Goal: Task Accomplishment & Management: Manage account settings

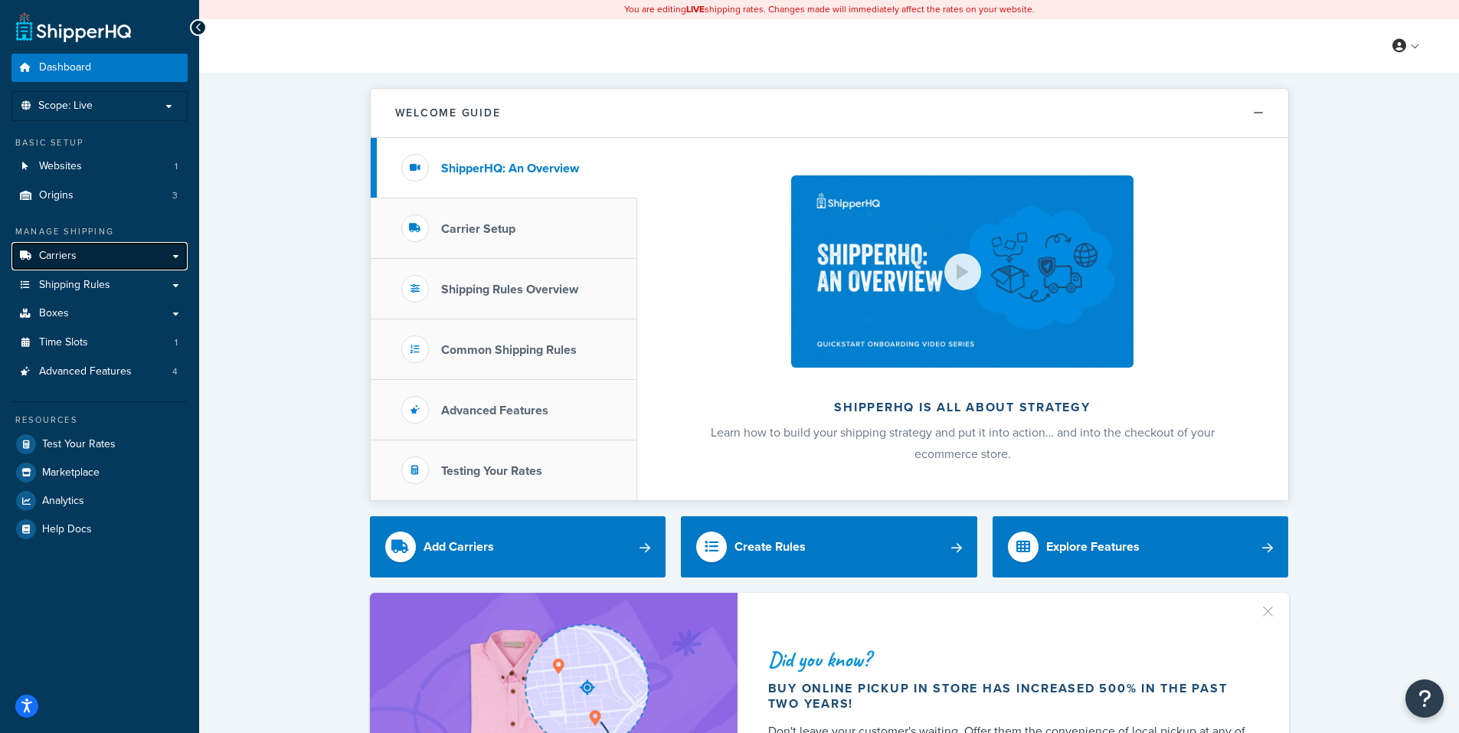
click at [99, 259] on link "Carriers" at bounding box center [99, 256] width 176 height 28
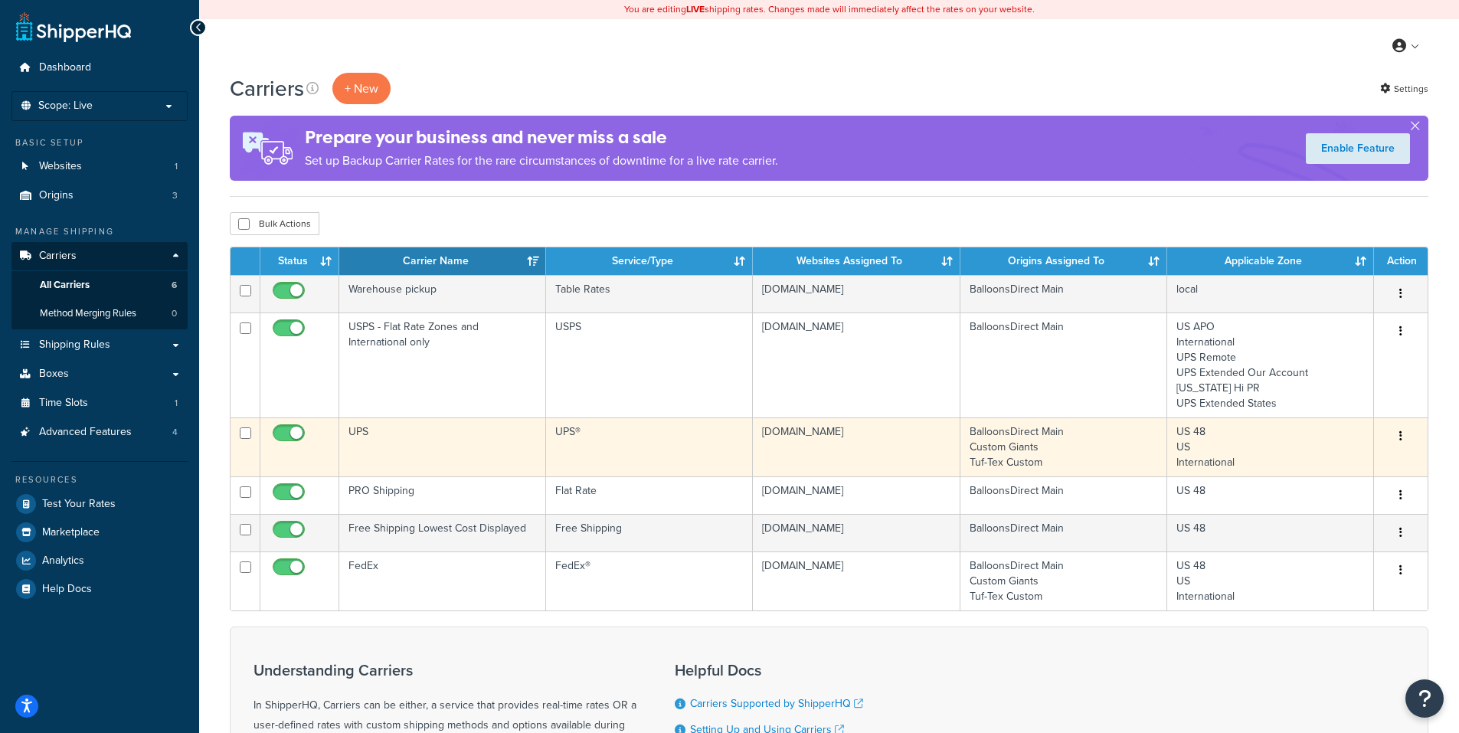
click at [1399, 435] on icon "button" at bounding box center [1400, 435] width 3 height 11
click at [1328, 466] on link "Edit" at bounding box center [1338, 466] width 121 height 31
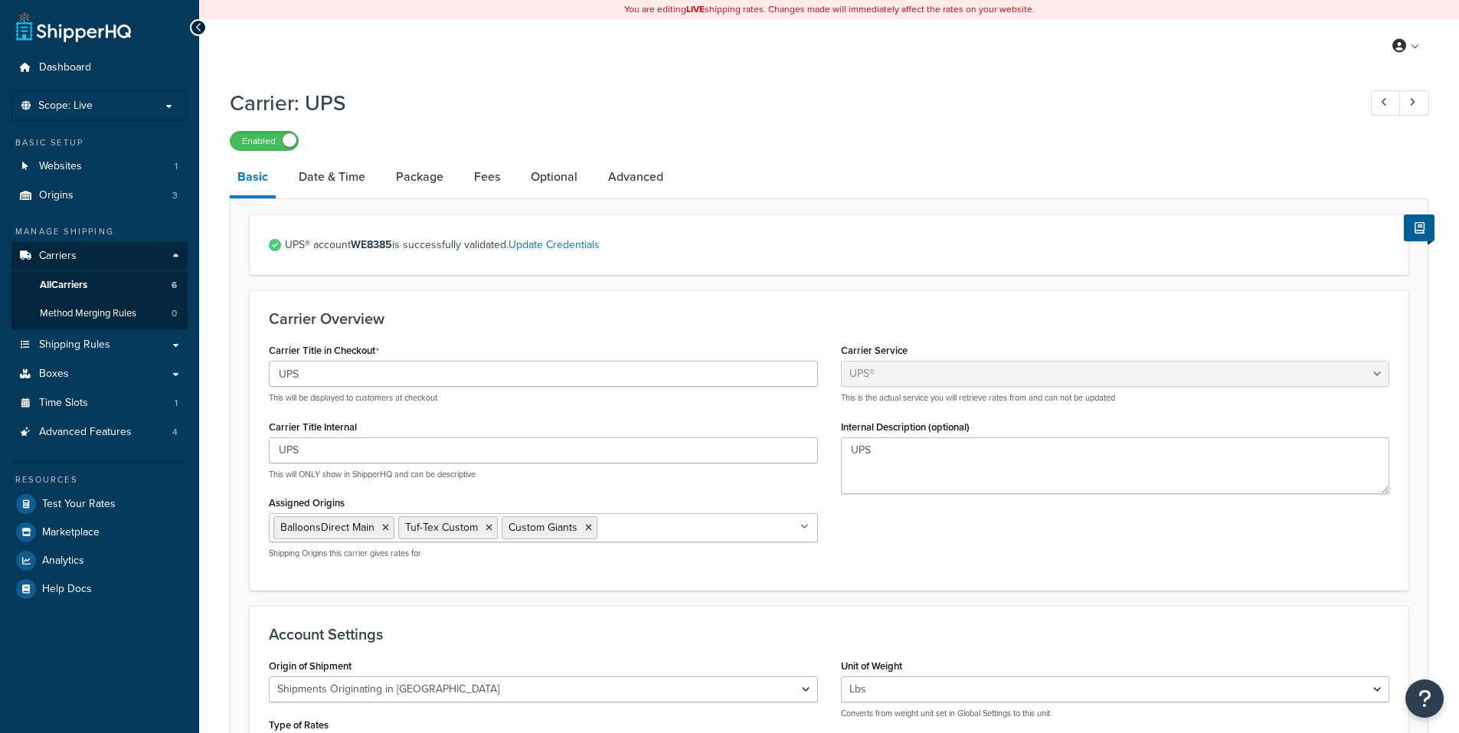
select select "ups"
select select "us"
select select "02"
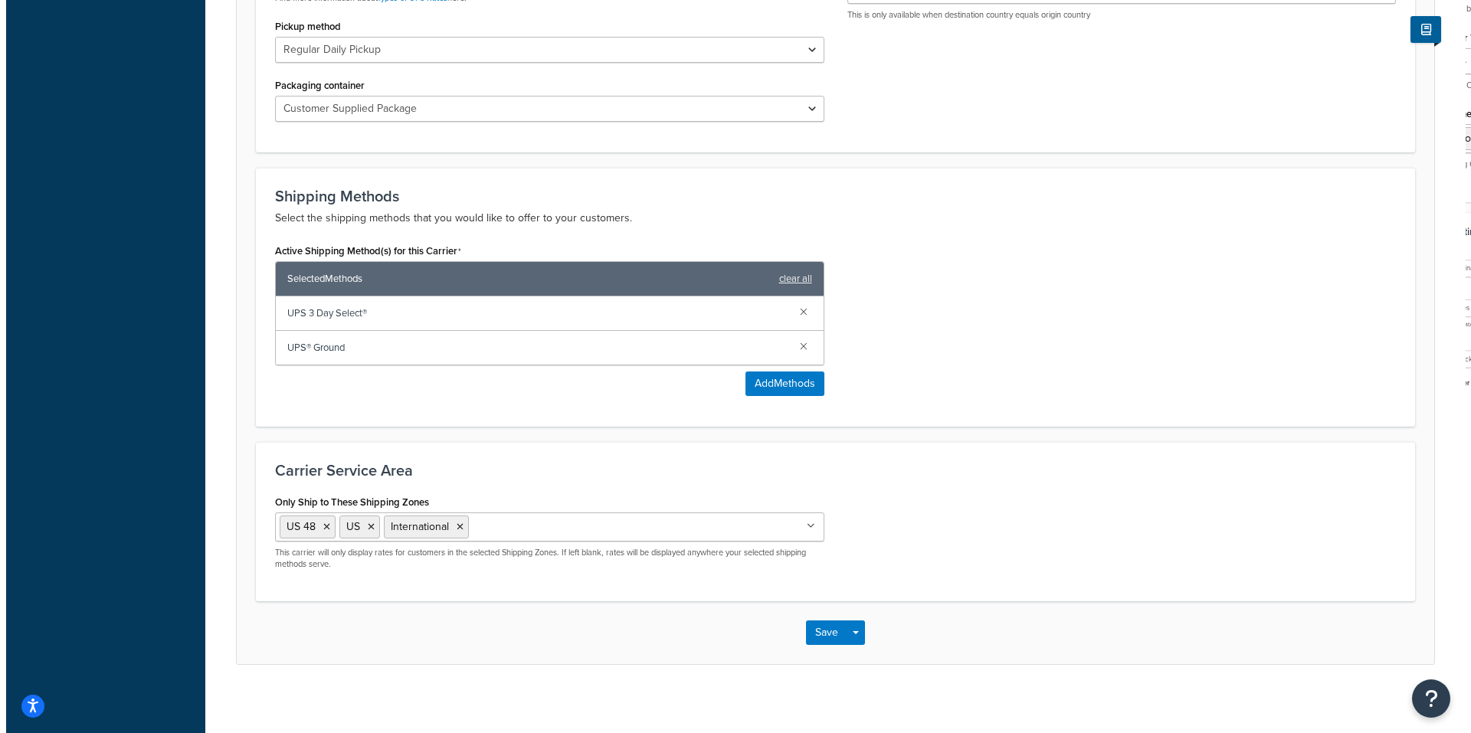
scroll to position [783, 0]
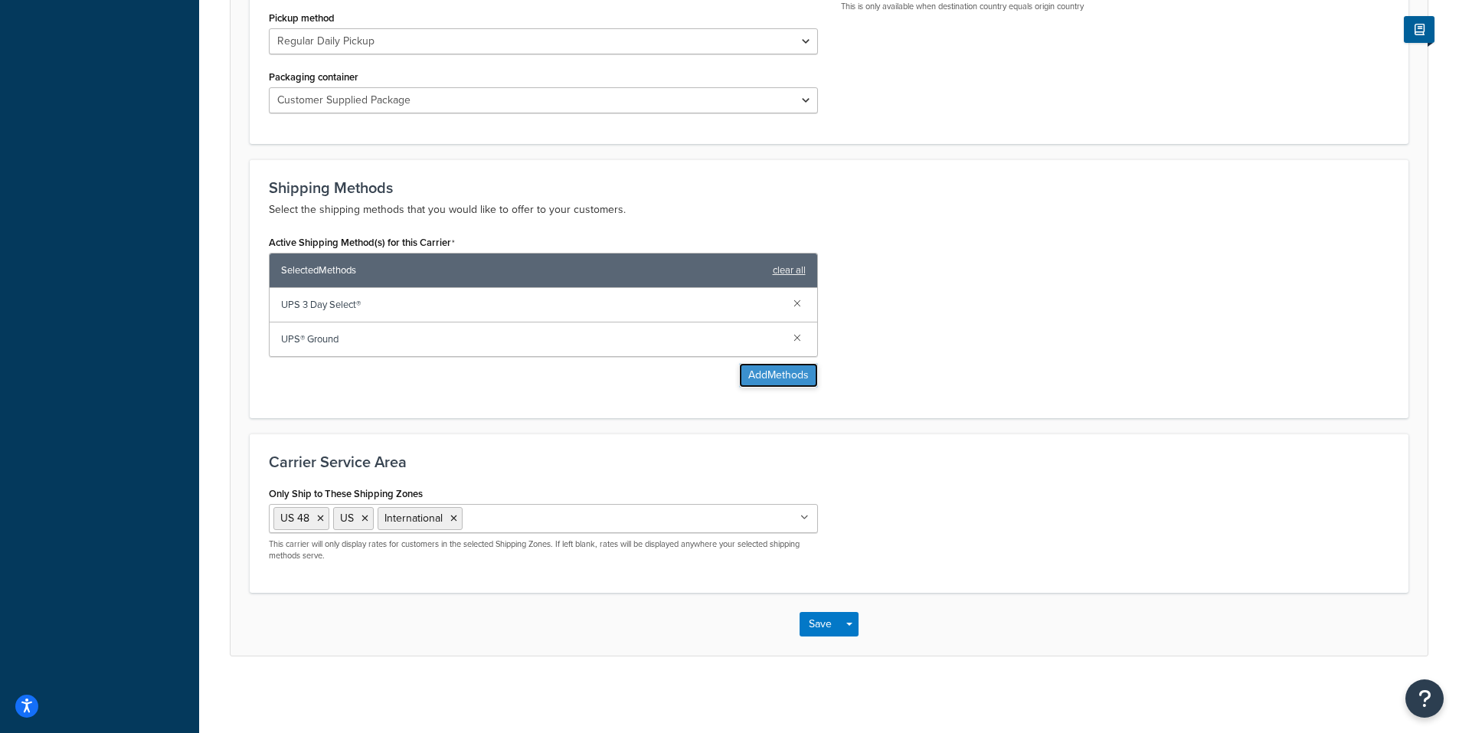
click at [761, 369] on button "Add Methods" at bounding box center [778, 375] width 79 height 25
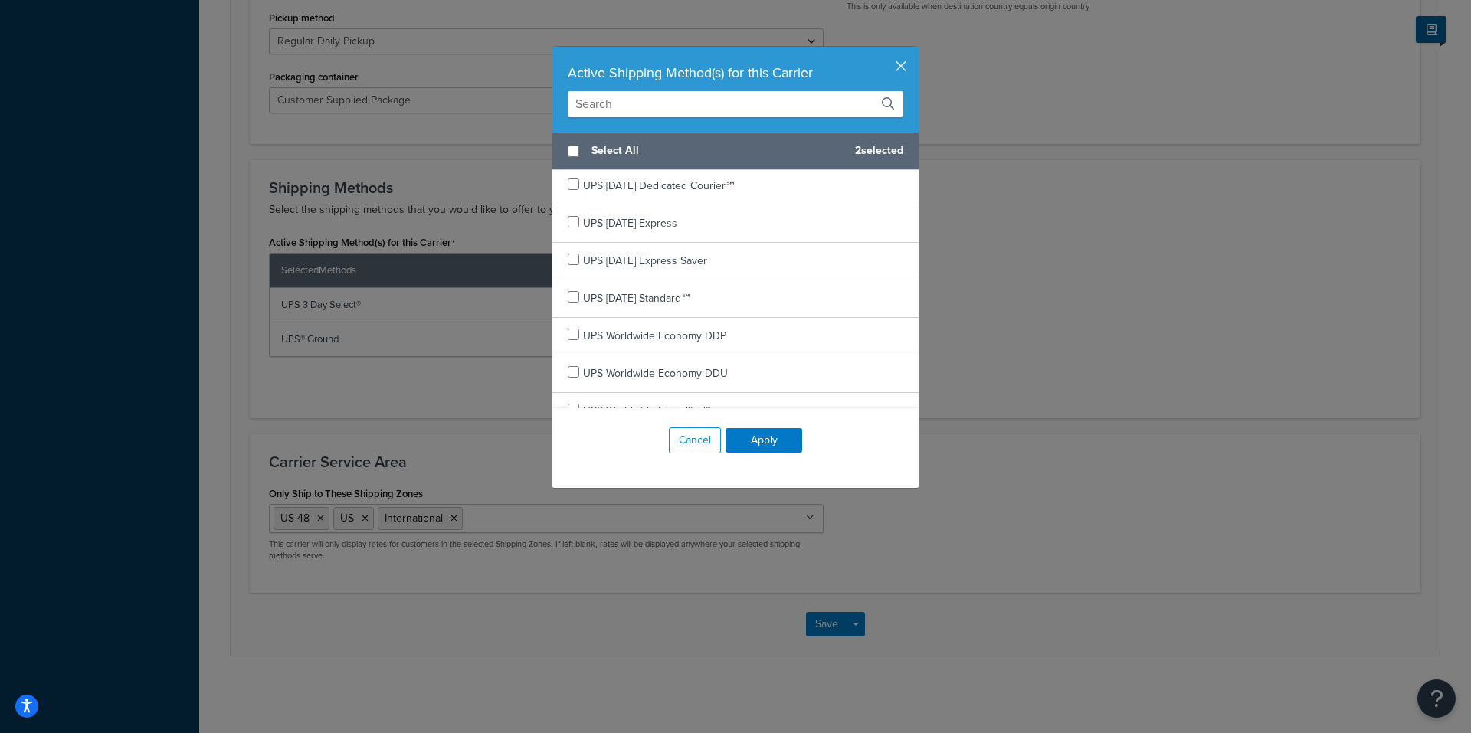
scroll to position [456, 0]
drag, startPoint x: 908, startPoint y: 486, endPoint x: 919, endPoint y: 499, distance: 17.5
click at [919, 499] on div "Active Shipping Method(s) for this Carrier Select All 2 selected UPS 2nd Day Ai…" at bounding box center [735, 366] width 1471 height 733
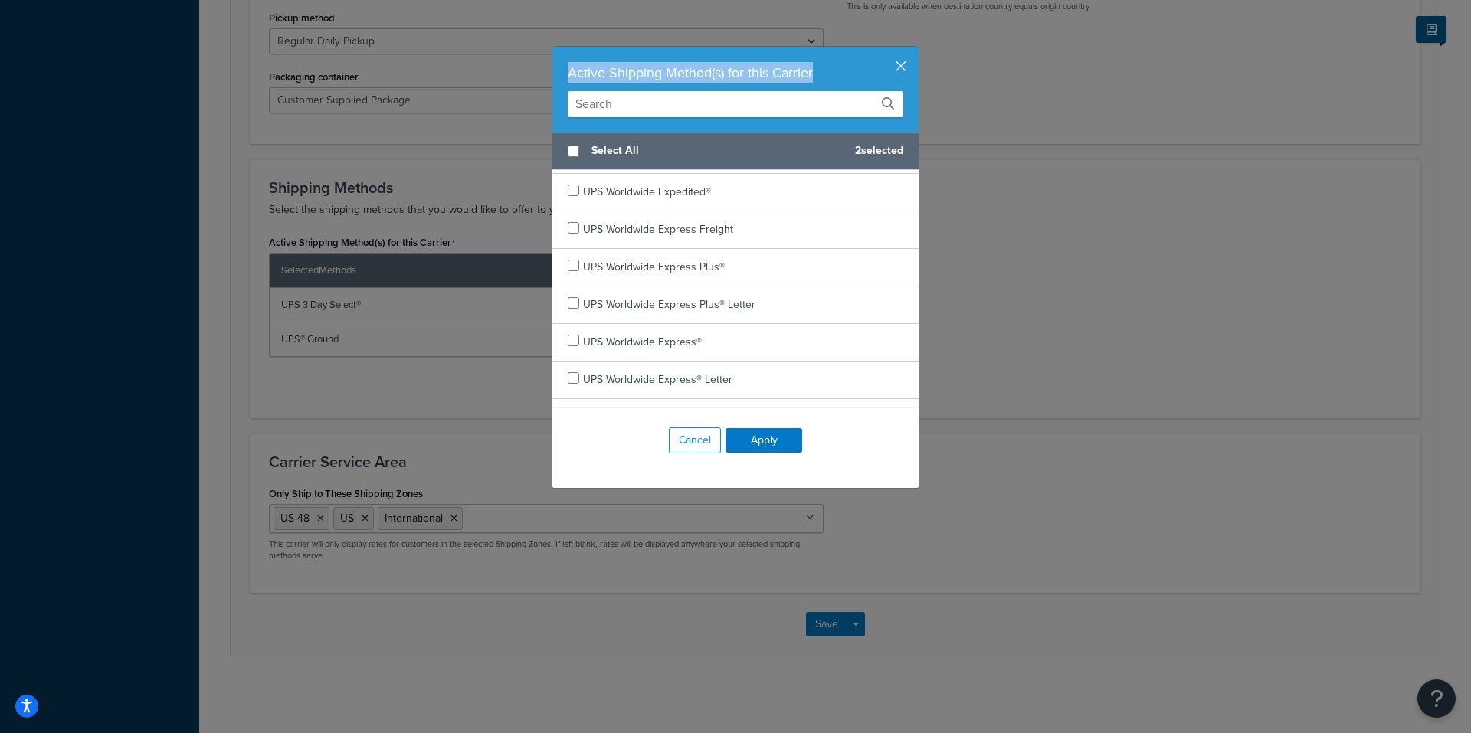
drag, startPoint x: 560, startPoint y: 73, endPoint x: 807, endPoint y: 54, distance: 247.4
click at [807, 54] on div "Active Shipping Method(s) for this Carrier" at bounding box center [735, 90] width 366 height 86
click at [807, 67] on div "Active Shipping Method(s) for this Carrier" at bounding box center [735, 72] width 335 height 21
drag, startPoint x: 810, startPoint y: 70, endPoint x: 563, endPoint y: 72, distance: 246.6
click at [568, 72] on div "Active Shipping Method(s) for this Carrier" at bounding box center [735, 72] width 335 height 21
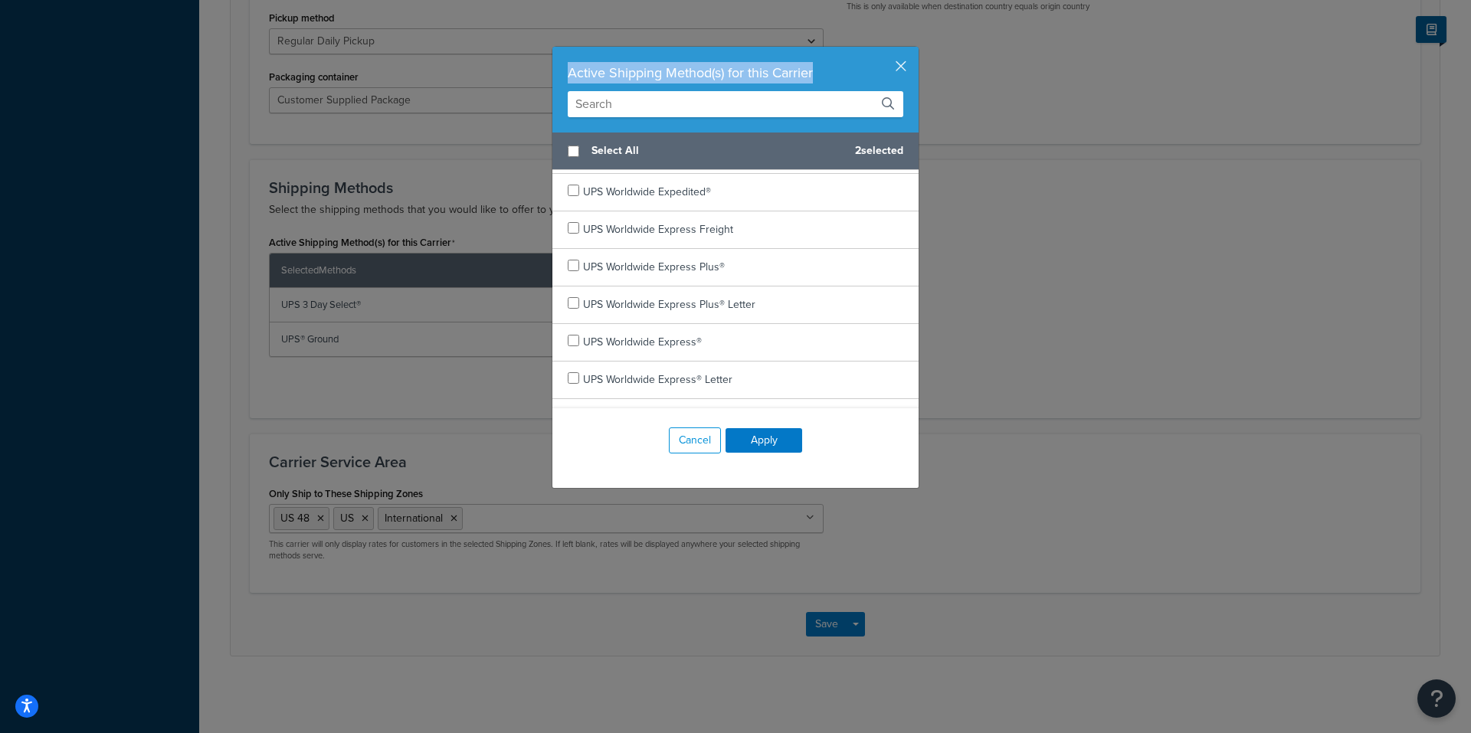
click at [568, 72] on div "Active Shipping Method(s) for this Carrier" at bounding box center [735, 72] width 335 height 21
drag, startPoint x: 561, startPoint y: 70, endPoint x: 810, endPoint y: 66, distance: 248.2
click at [810, 66] on div "Active Shipping Method(s) for this Carrier" at bounding box center [735, 72] width 335 height 21
drag, startPoint x: 808, startPoint y: 68, endPoint x: 556, endPoint y: 81, distance: 252.3
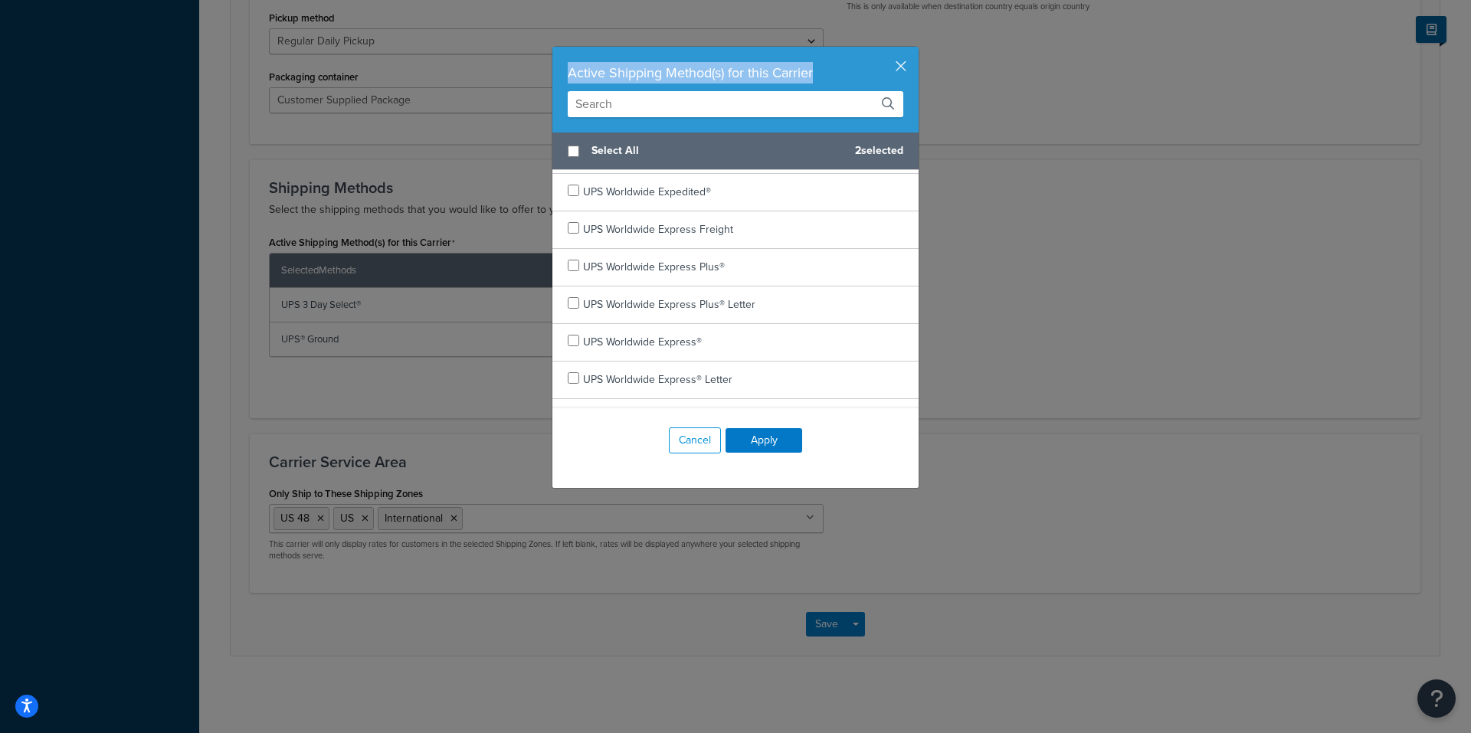
click at [556, 81] on div "Active Shipping Method(s) for this Carrier" at bounding box center [735, 90] width 366 height 86
click at [568, 68] on div "Active Shipping Method(s) for this Carrier" at bounding box center [735, 72] width 335 height 21
drag, startPoint x: 561, startPoint y: 69, endPoint x: 811, endPoint y: 64, distance: 250.5
click at [811, 64] on div "Active Shipping Method(s) for this Carrier" at bounding box center [735, 90] width 366 height 86
click at [811, 64] on div "Active Shipping Method(s) for this Carrier" at bounding box center [735, 72] width 335 height 21
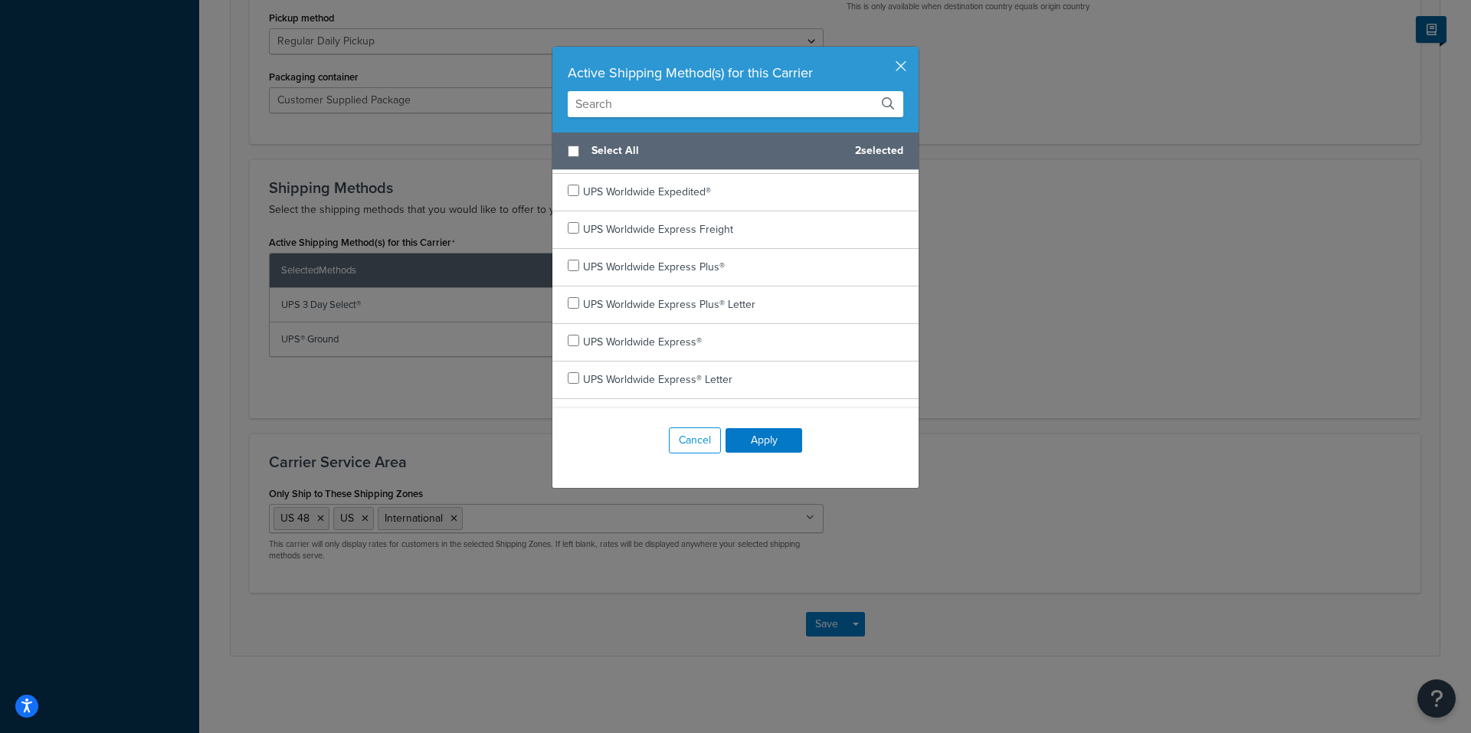
click at [734, 77] on div "Active Shipping Method(s) for this Carrier" at bounding box center [735, 72] width 335 height 21
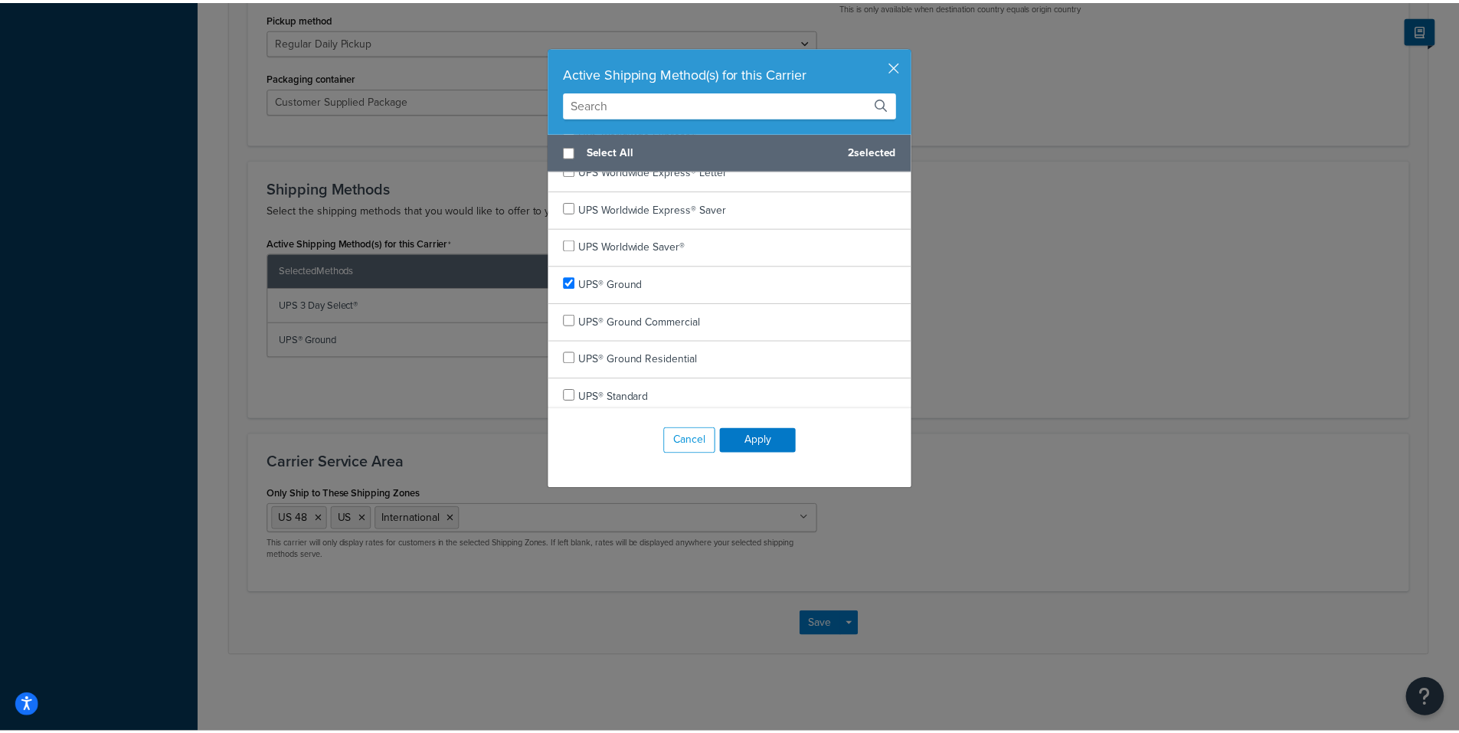
scroll to position [887, 0]
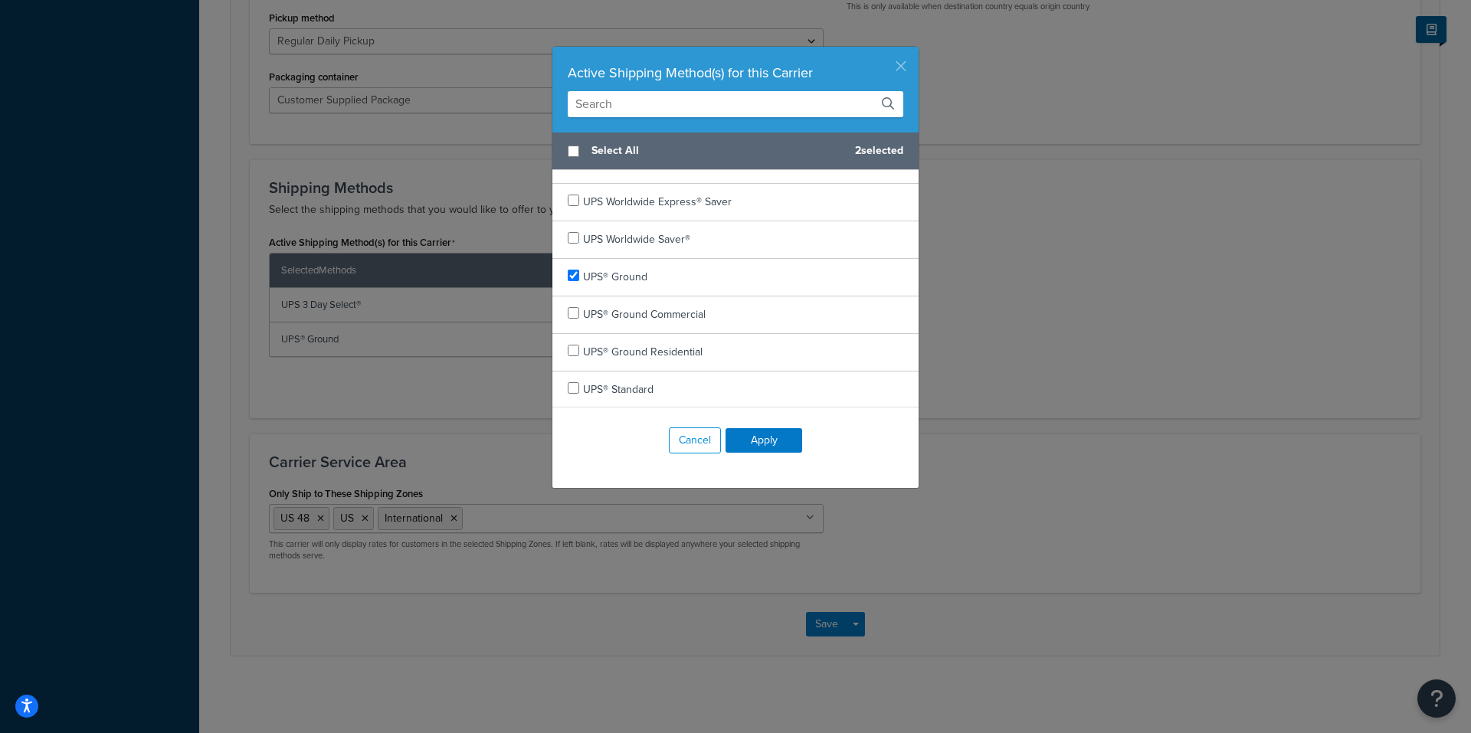
click at [915, 51] on button "button" at bounding box center [917, 49] width 4 height 4
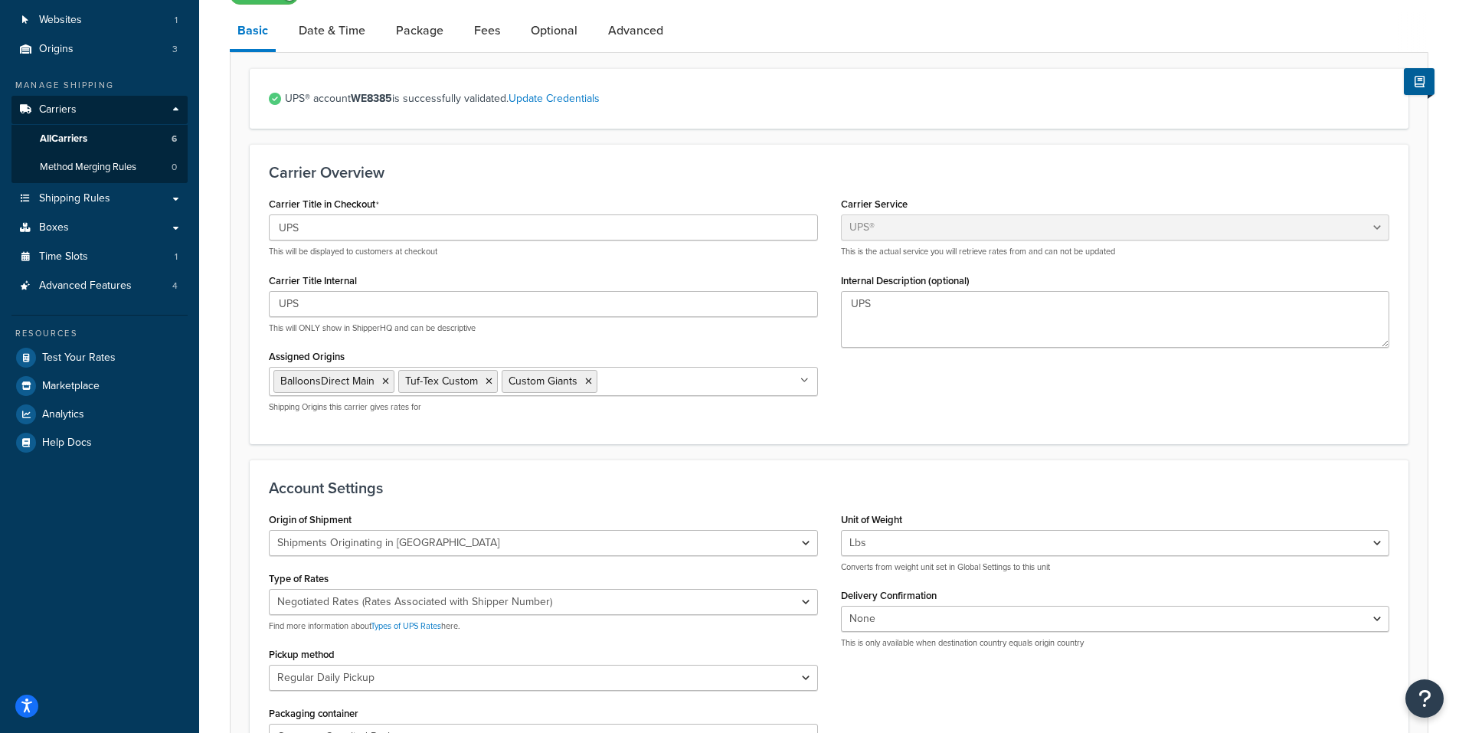
scroll to position [0, 0]
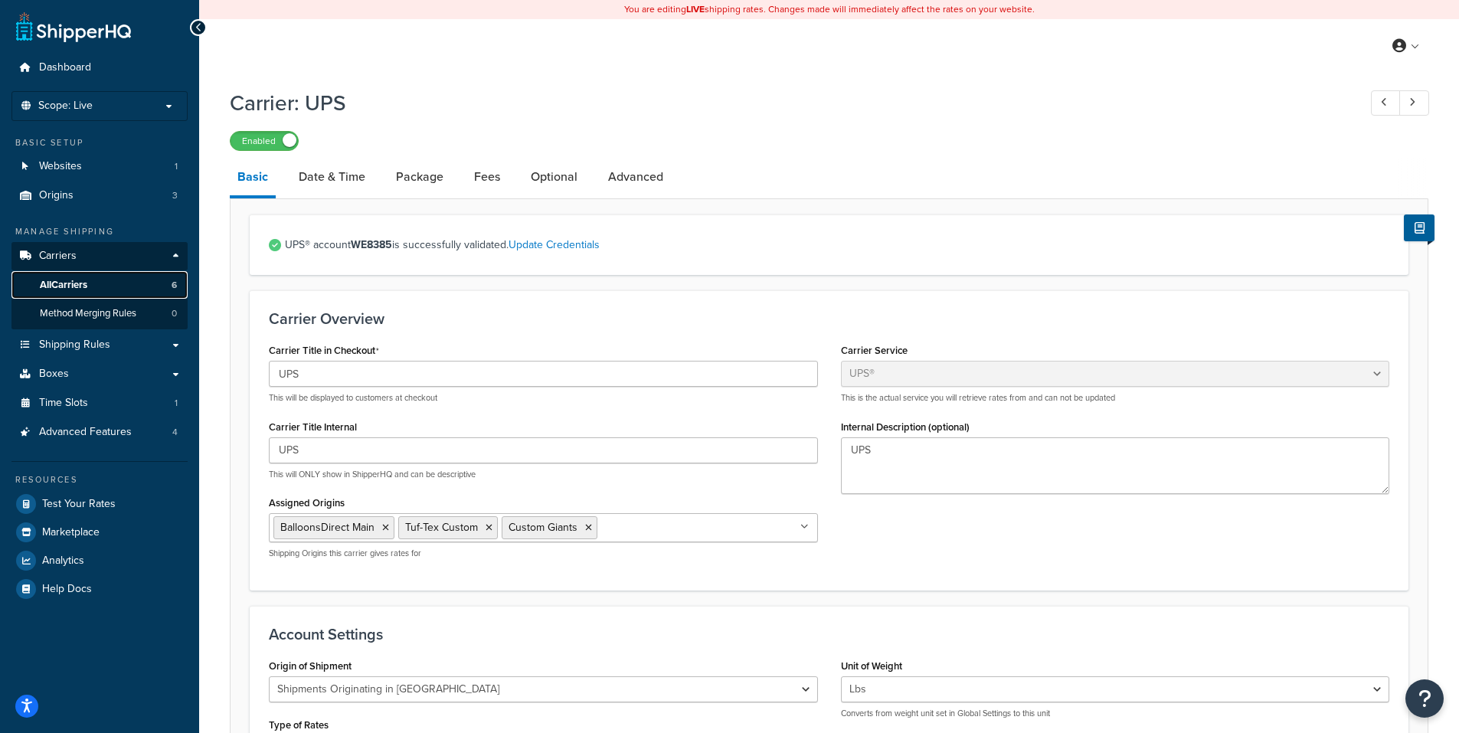
click at [103, 284] on link "All Carriers 6" at bounding box center [99, 285] width 176 height 28
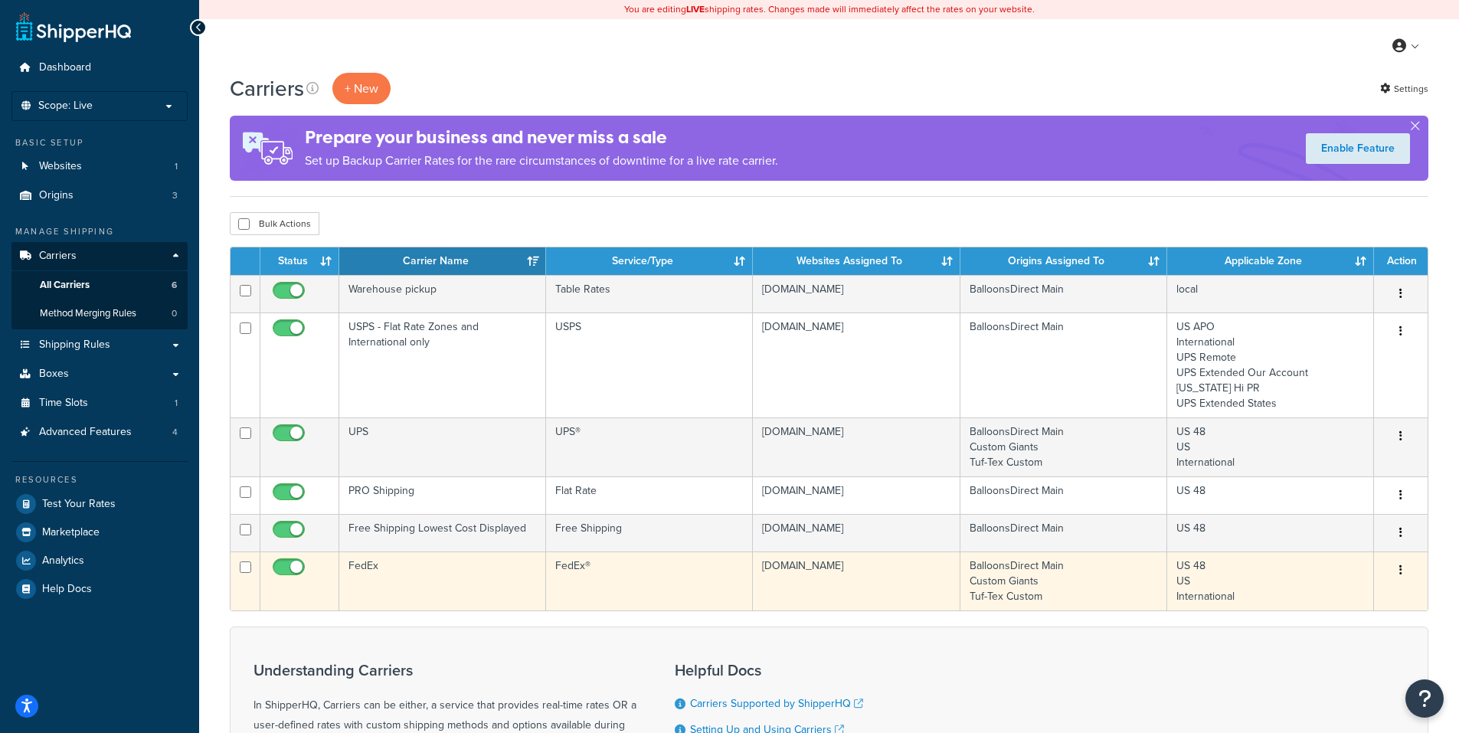
click at [1400, 564] on icon "button" at bounding box center [1400, 569] width 3 height 11
click at [1325, 597] on link "Edit" at bounding box center [1338, 600] width 121 height 31
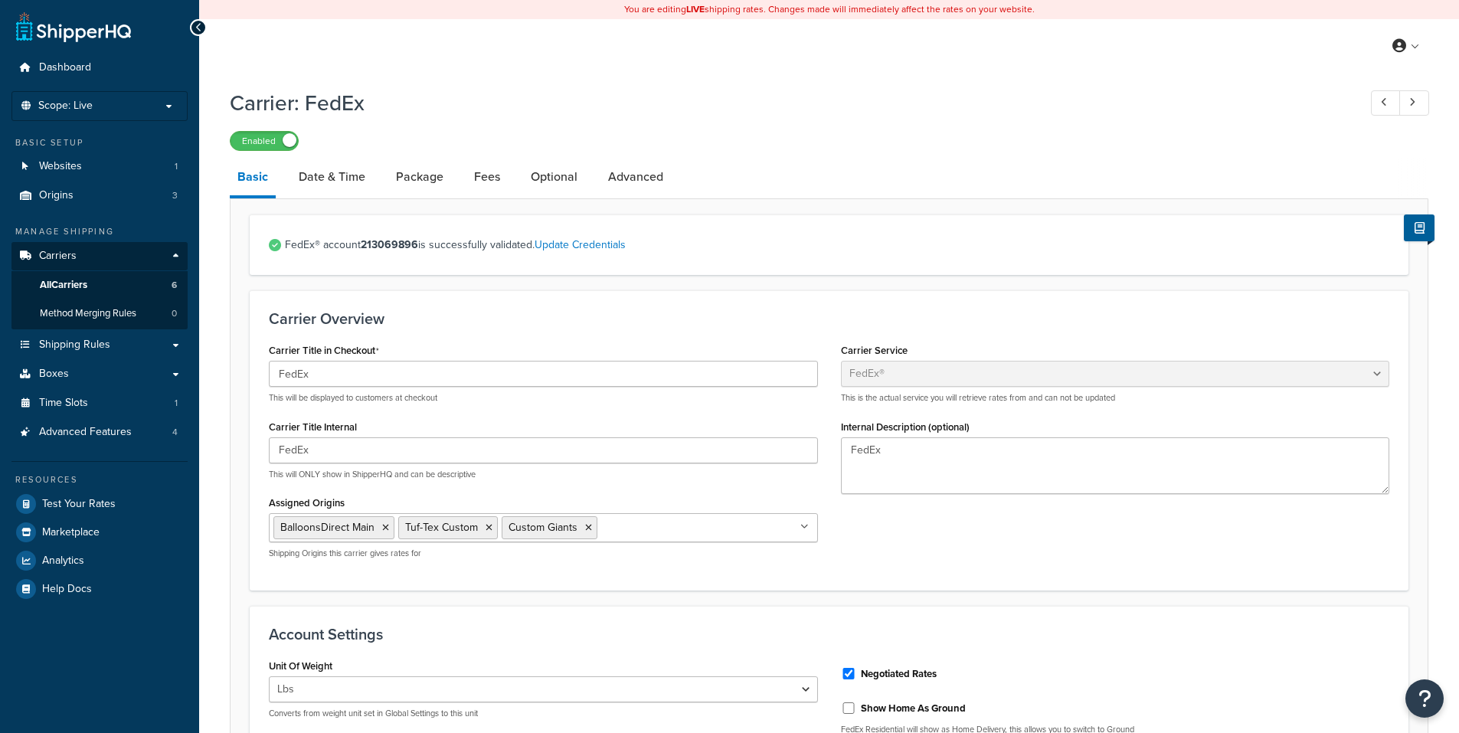
select select "fedEx"
select select "REGULAR_PICKUP"
select select "YOUR_PACKAGING"
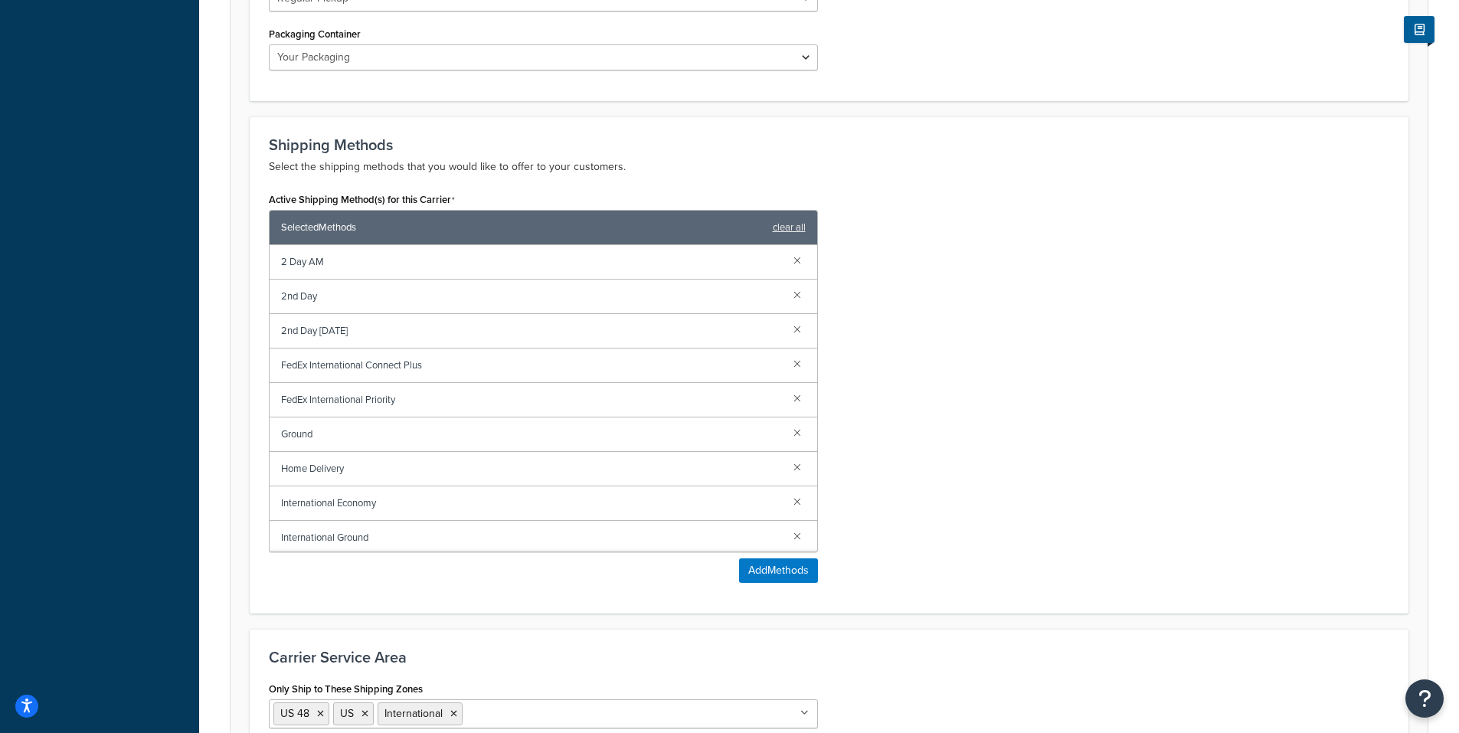
drag, startPoint x: 812, startPoint y: 296, endPoint x: 884, endPoint y: 162, distance: 152.1
click at [884, 162] on p "Select the shipping methods that you would like to offer to your customers." at bounding box center [829, 167] width 1121 height 18
click at [769, 562] on button "Add Methods" at bounding box center [778, 570] width 79 height 25
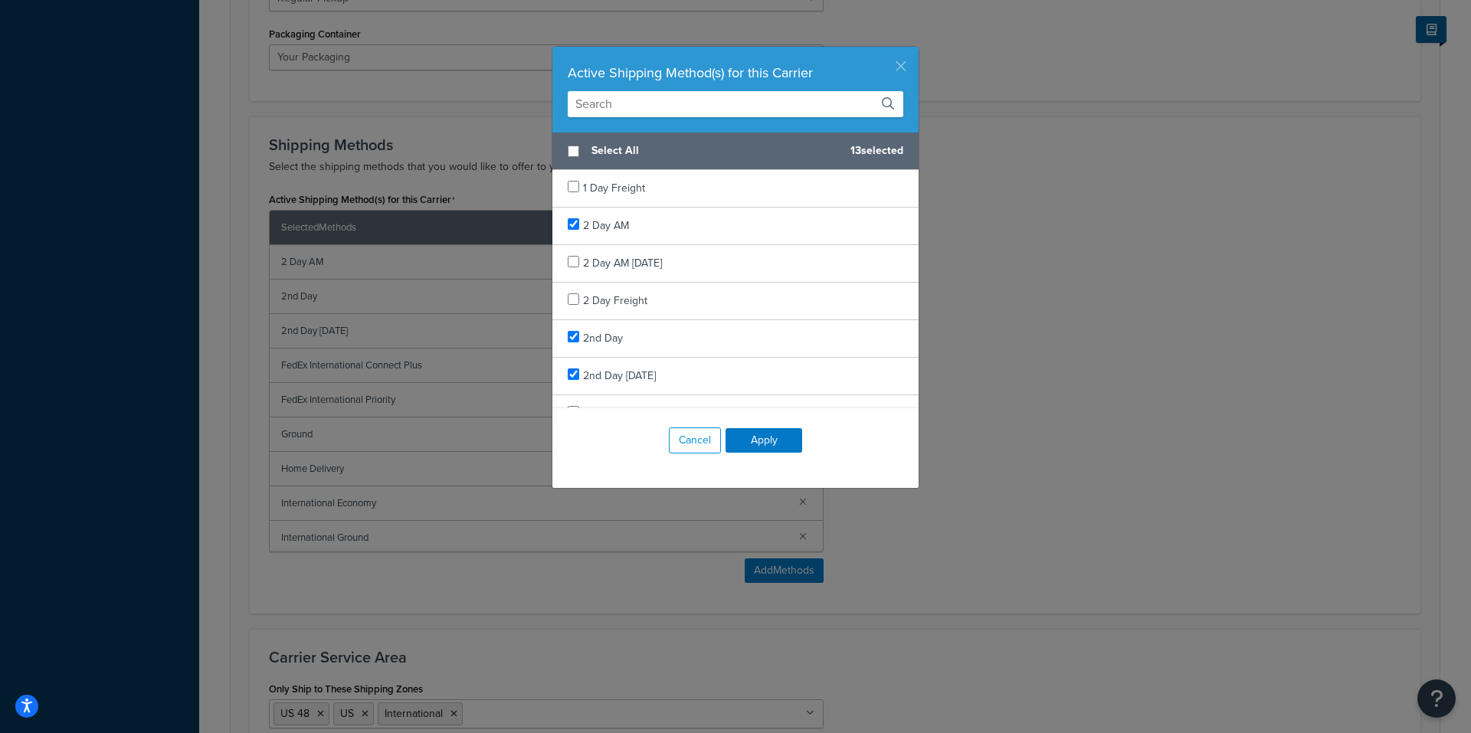
drag, startPoint x: 896, startPoint y: 60, endPoint x: 909, endPoint y: 146, distance: 86.8
click at [908, 141] on div "Active Shipping Method(s) for this Carrier Select All 13 selected 1 Day Freight…" at bounding box center [735, 267] width 368 height 443
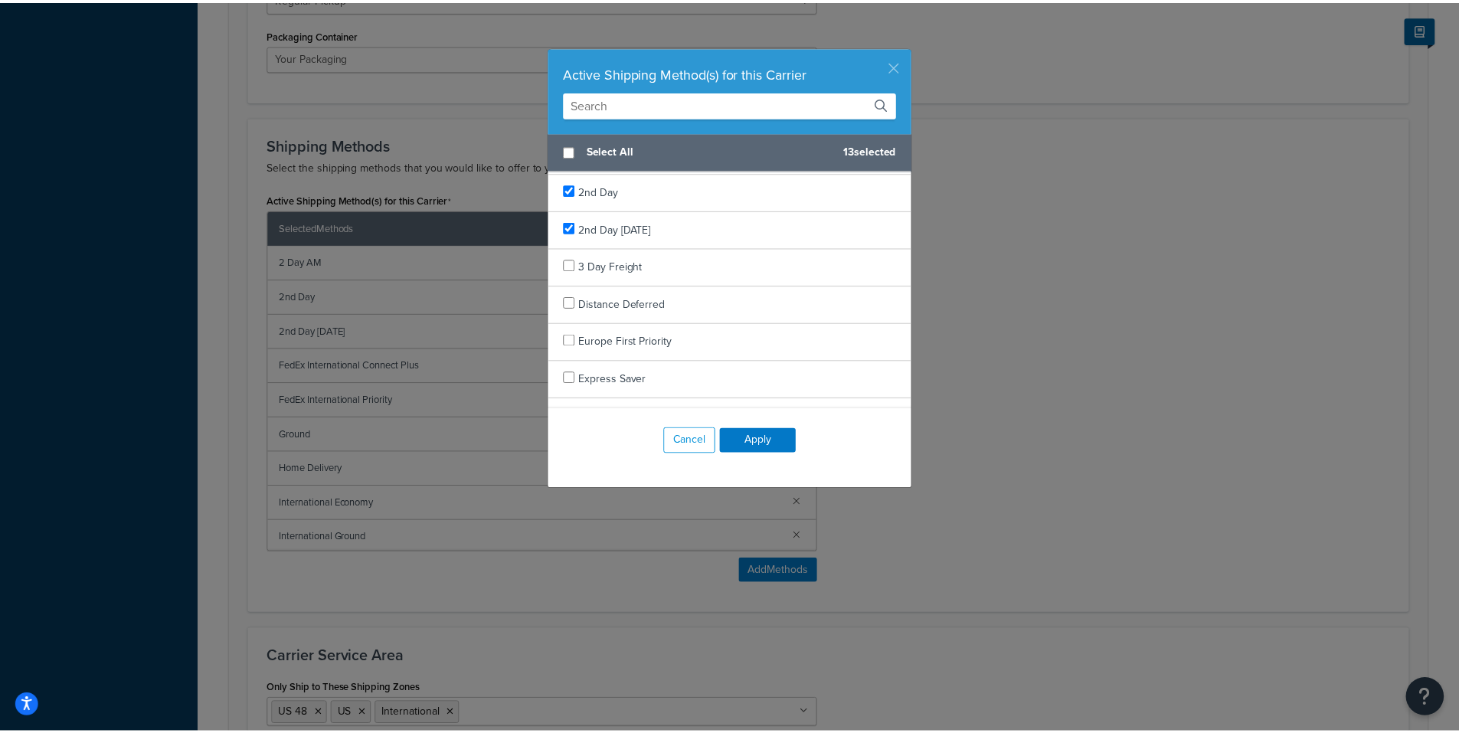
scroll to position [184, 0]
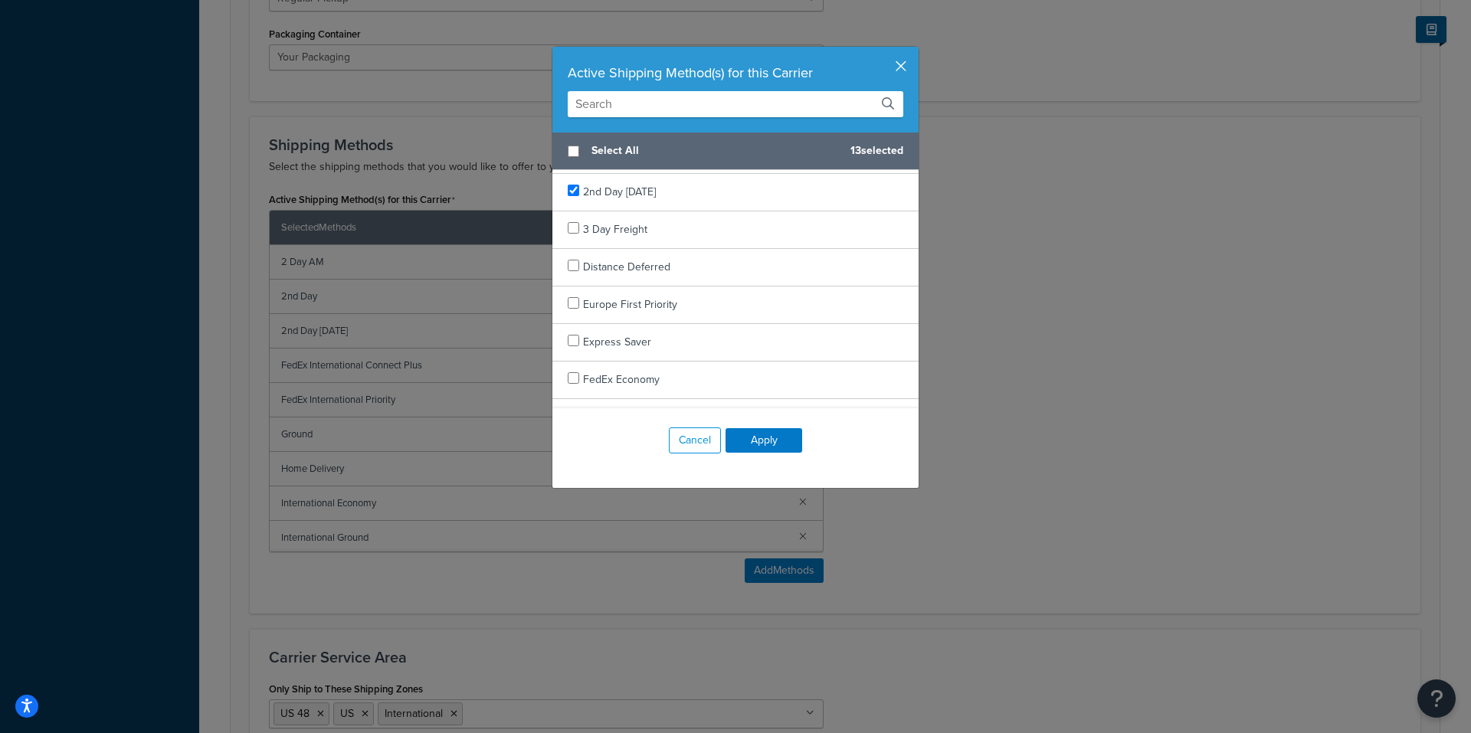
click at [915, 51] on button "button" at bounding box center [917, 49] width 4 height 4
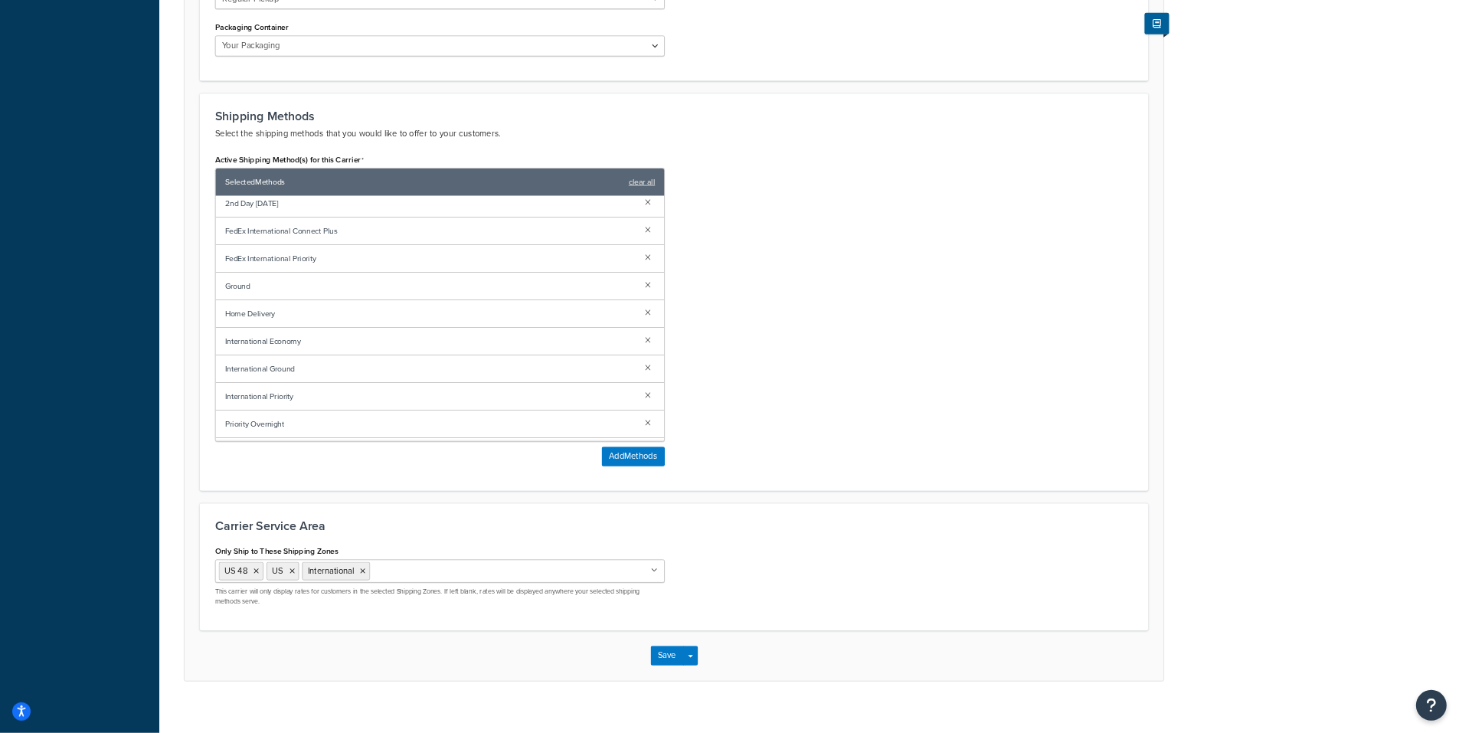
scroll to position [0, 0]
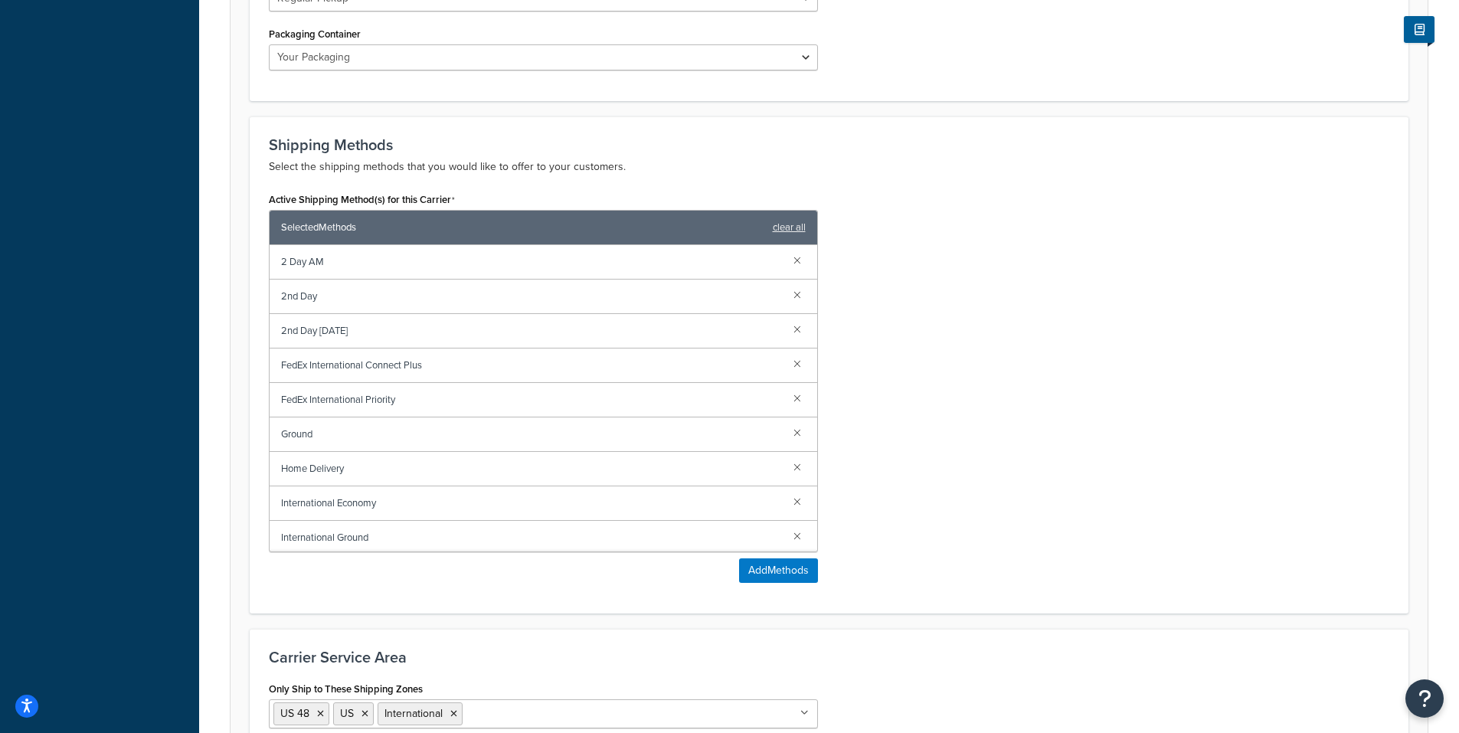
drag, startPoint x: 1837, startPoint y: 0, endPoint x: 972, endPoint y: 191, distance: 885.7
click at [972, 191] on div "Active Shipping Method(s) for this Carrier Selected Methods clear all 2 Day AM …" at bounding box center [829, 391] width 1144 height 406
